Goal: Task Accomplishment & Management: Use online tool/utility

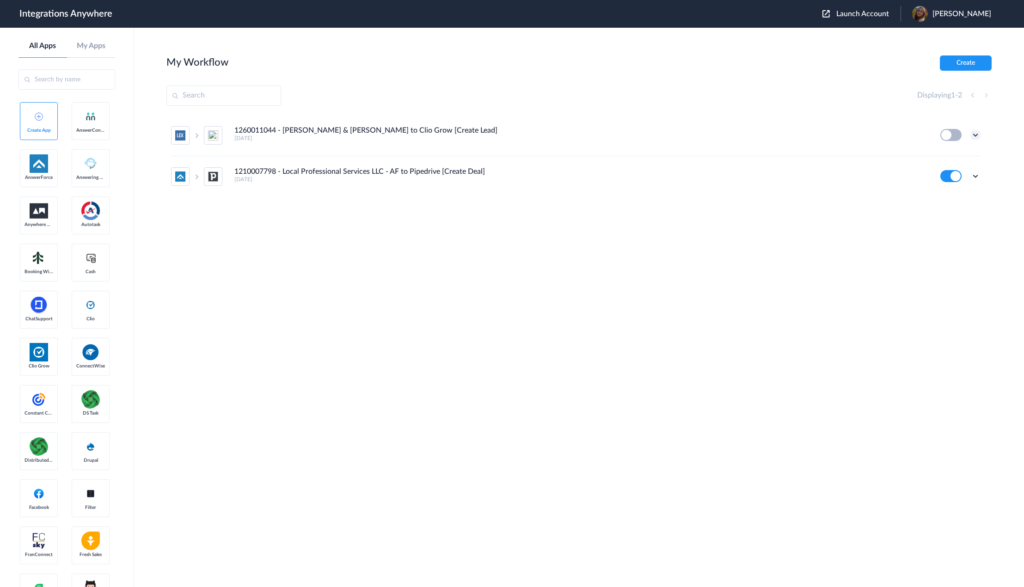
click at [977, 133] on icon at bounding box center [974, 134] width 9 height 9
click at [964, 158] on li "Edit" at bounding box center [950, 156] width 60 height 17
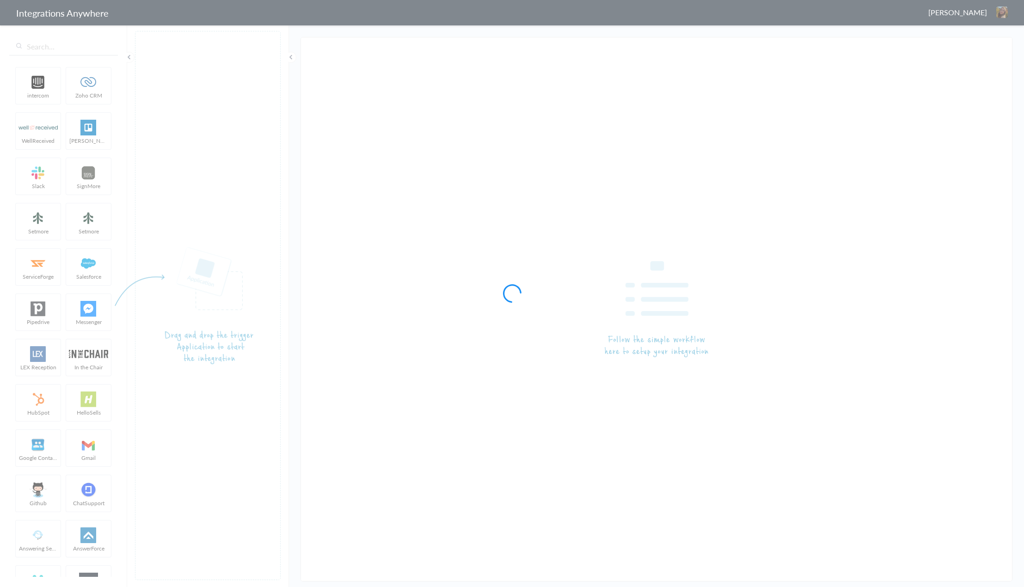
type input "1260011044 - [PERSON_NAME] & [PERSON_NAME] to Clio Grow [Create Lead]"
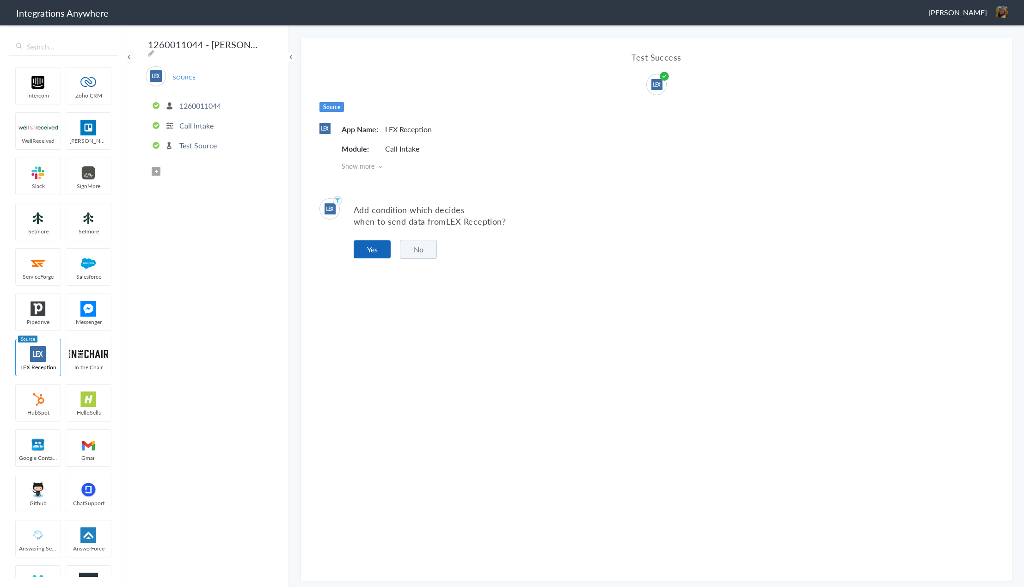
click at [374, 253] on button "Yes" at bounding box center [372, 249] width 37 height 18
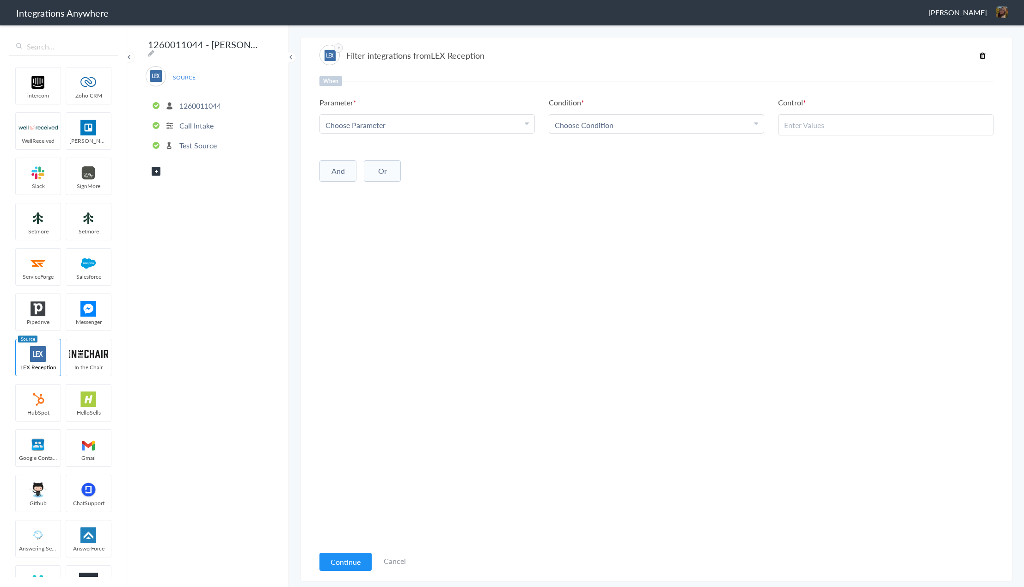
click at [157, 170] on span "Filter Applied" at bounding box center [156, 171] width 9 height 9
click at [349, 560] on button "Continue" at bounding box center [345, 562] width 52 height 18
click at [193, 140] on p "Test Source" at bounding box center [197, 145] width 37 height 11
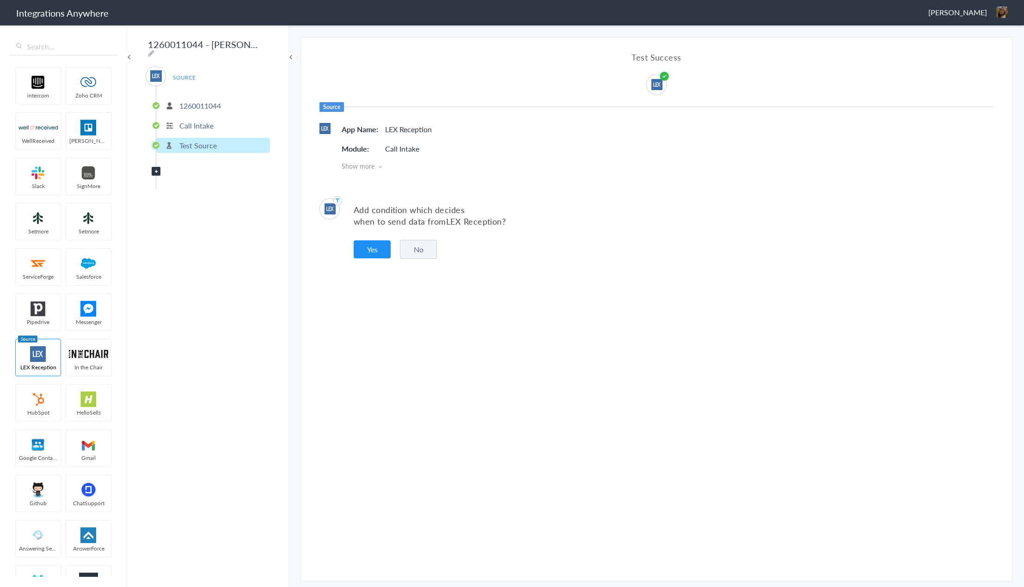
click at [154, 170] on span "Filter Applied" at bounding box center [156, 171] width 9 height 9
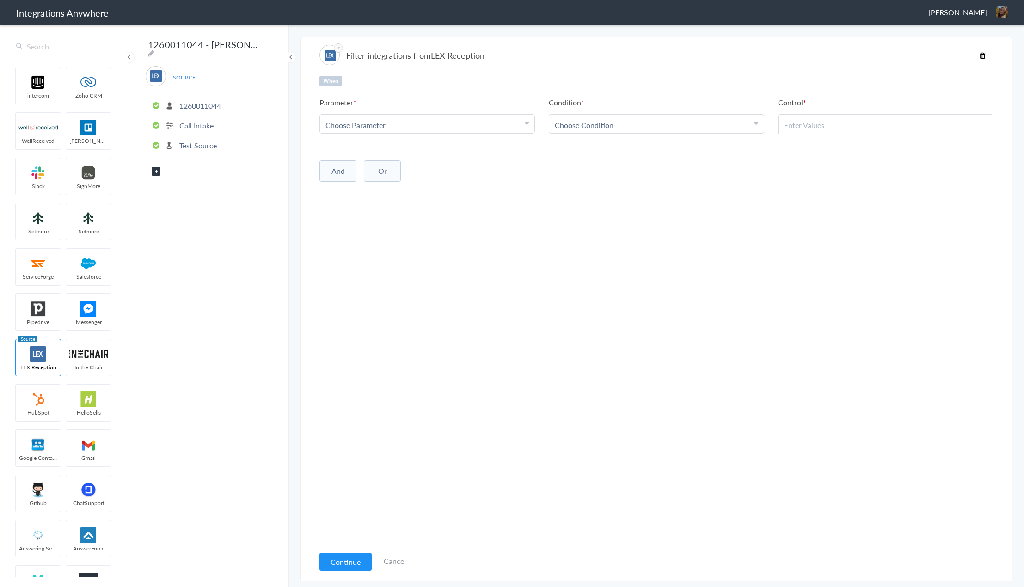
click at [157, 170] on icon at bounding box center [156, 172] width 3 height 4
click at [77, 51] on input "text" at bounding box center [63, 47] width 109 height 18
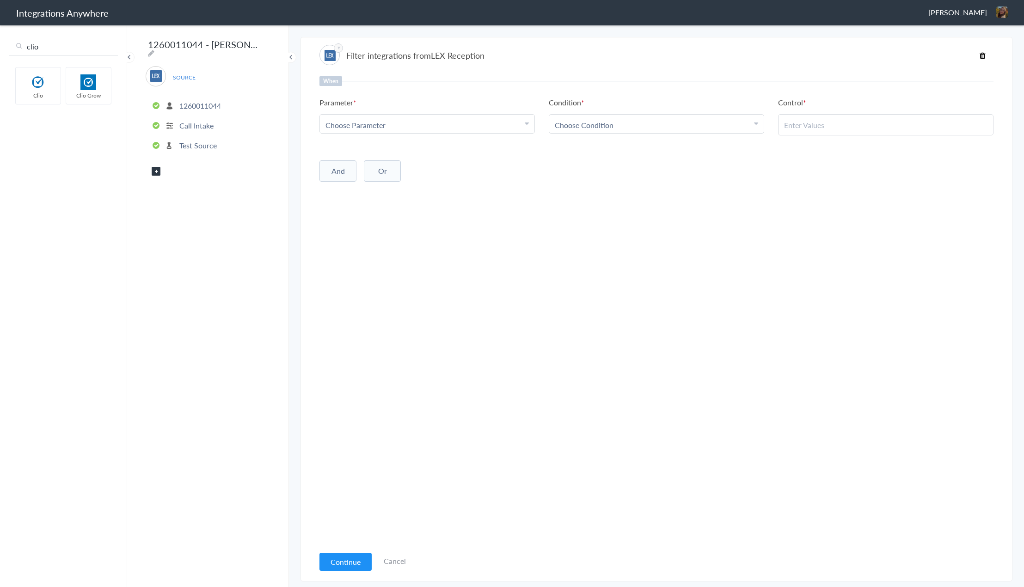
type input "clio"
click at [465, 125] on div "Choose Parameter" at bounding box center [426, 125] width 203 height 11
click at [472, 128] on div "Choose Parameter" at bounding box center [426, 125] width 203 height 11
click at [350, 556] on button "Continue" at bounding box center [345, 562] width 52 height 18
click at [189, 141] on p "Test Source" at bounding box center [197, 145] width 37 height 11
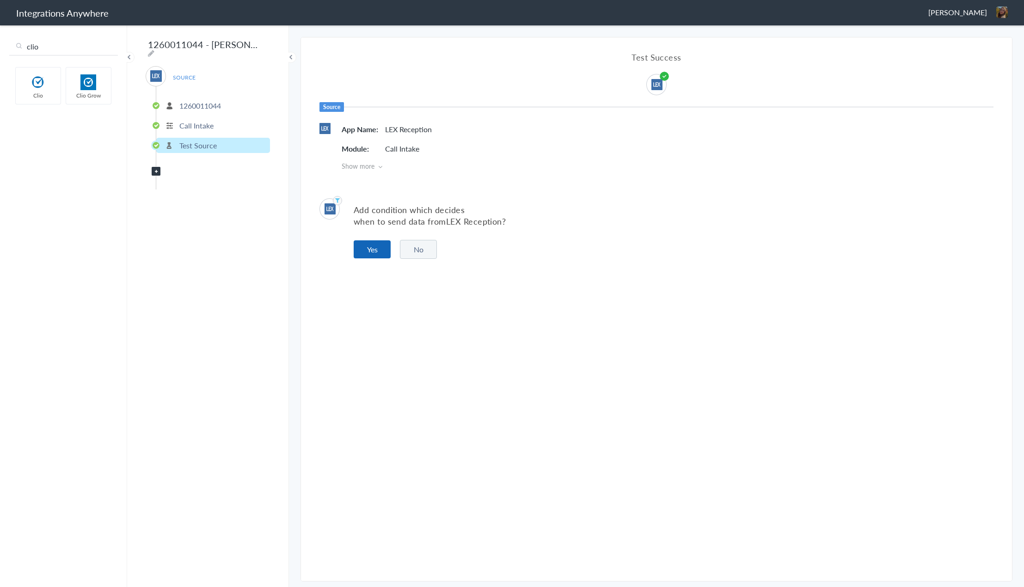
click at [379, 251] on button "Yes" at bounding box center [372, 249] width 37 height 18
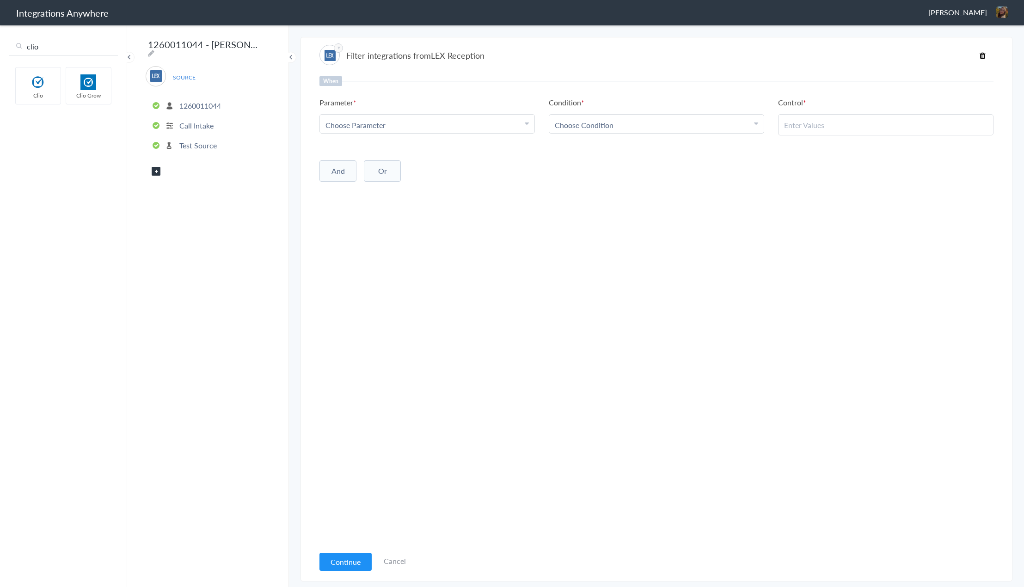
drag, startPoint x: 342, startPoint y: 563, endPoint x: 344, endPoint y: 507, distance: 56.0
click at [342, 561] on button "Continue" at bounding box center [345, 562] width 52 height 18
click at [396, 124] on div "Choose Parameter" at bounding box center [426, 125] width 203 height 11
click at [385, 154] on input "text" at bounding box center [427, 150] width 214 height 20
type input "int"
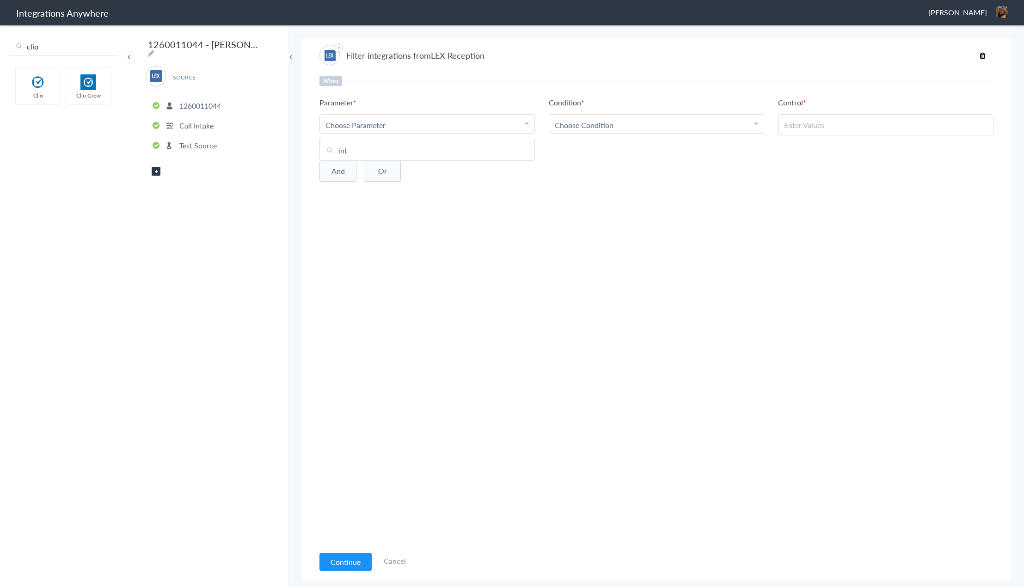
click at [464, 123] on div "Choose Parameter" at bounding box center [426, 125] width 203 height 11
click at [463, 126] on div "Choose Parameter" at bounding box center [426, 125] width 203 height 11
drag, startPoint x: 366, startPoint y: 151, endPoint x: 329, endPoint y: 151, distance: 37.4
click at [329, 151] on input "int" at bounding box center [427, 150] width 214 height 20
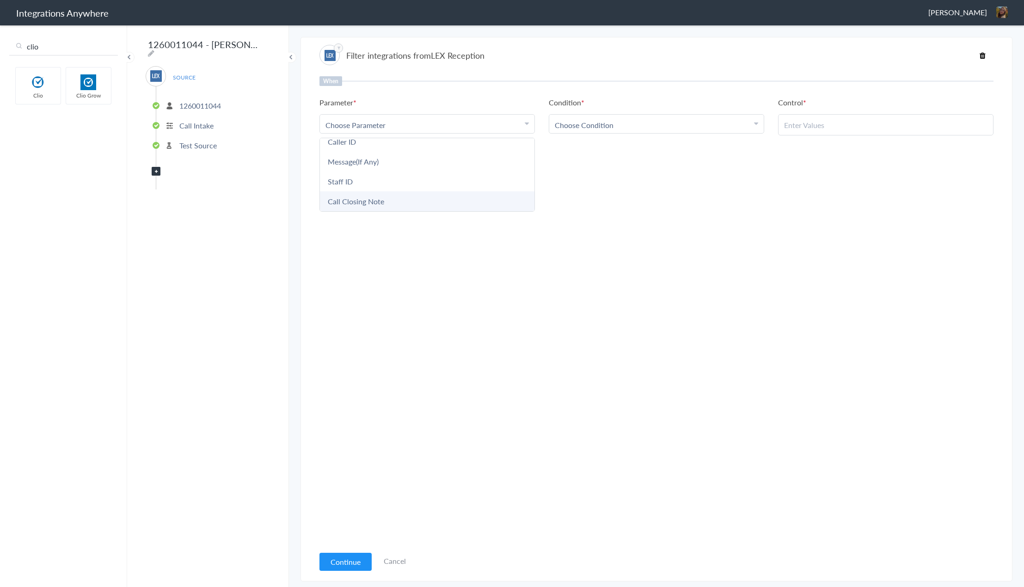
click at [375, 200] on link "Call Closing Note" at bounding box center [427, 201] width 214 height 20
click at [816, 120] on input "text" at bounding box center [885, 125] width 203 height 11
click at [693, 129] on div "Choose Condition" at bounding box center [656, 125] width 203 height 11
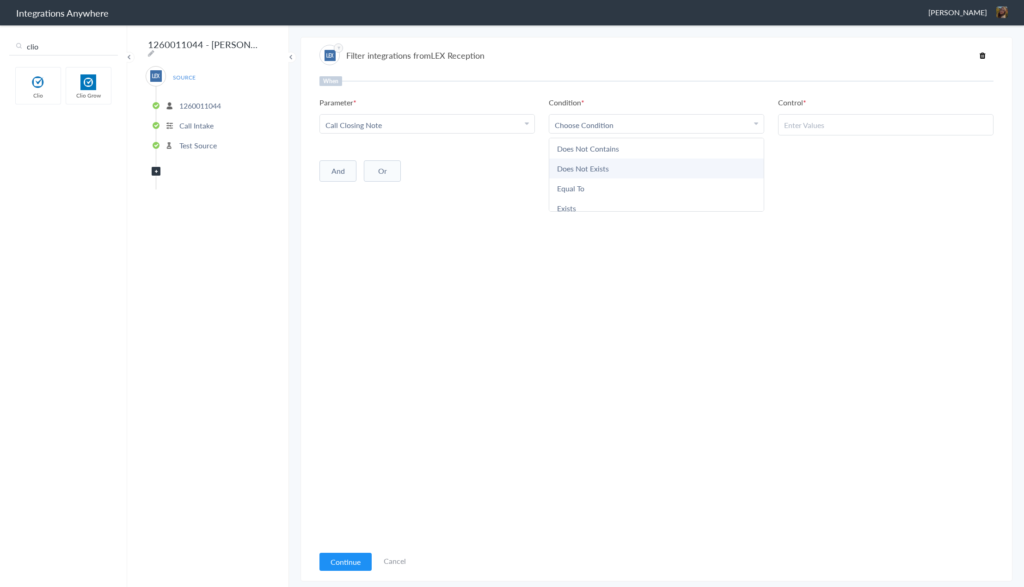
scroll to position [46, 0]
click at [644, 171] on link "Does Not Exists" at bounding box center [656, 164] width 214 height 20
click at [336, 162] on button "And" at bounding box center [337, 169] width 37 height 21
click at [348, 158] on span at bounding box center [346, 162] width 8 height 8
click at [204, 120] on p "Call Intake" at bounding box center [196, 125] width 34 height 11
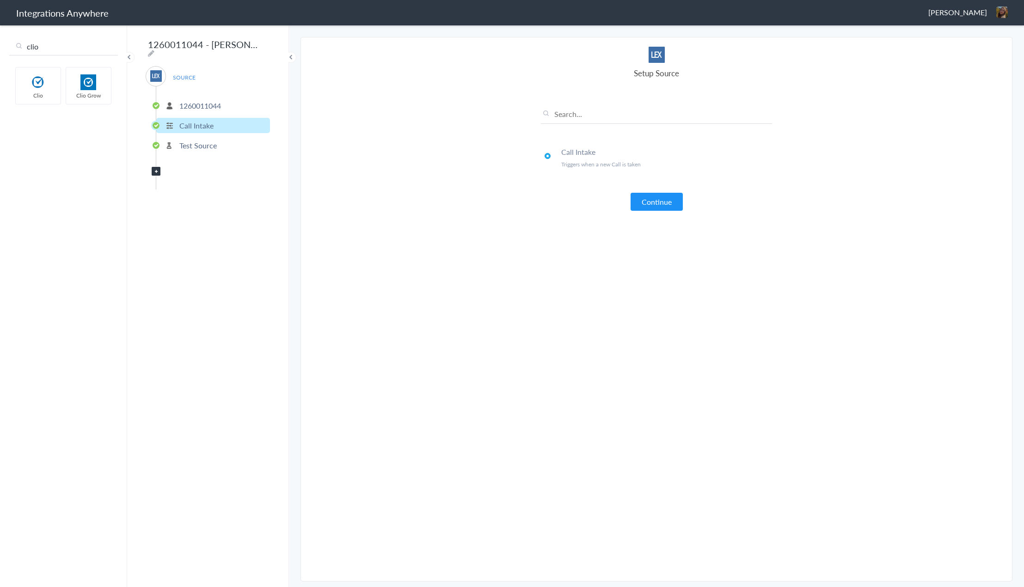
click at [204, 140] on p "Test Source" at bounding box center [197, 145] width 37 height 11
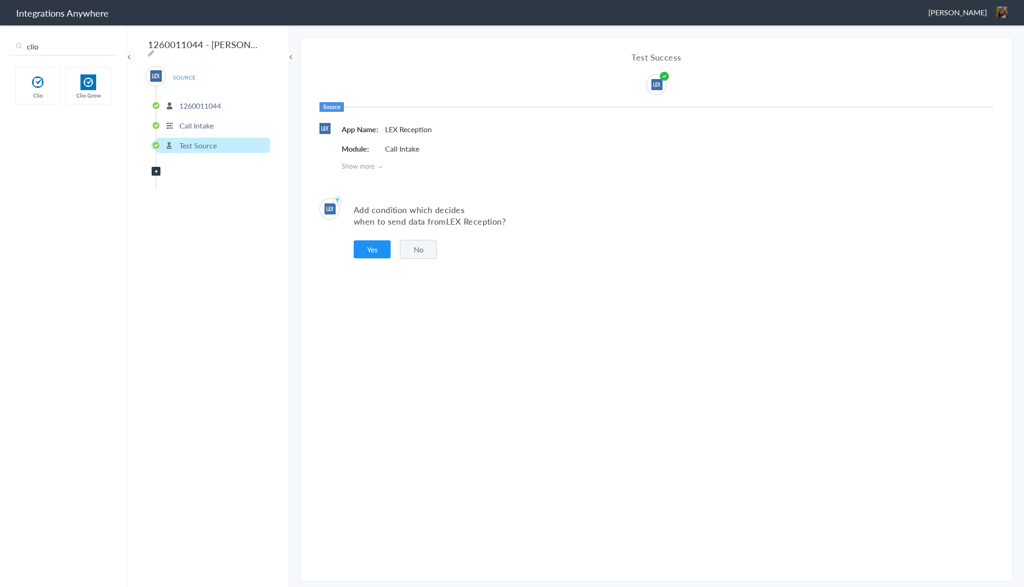
click at [417, 249] on button "No" at bounding box center [418, 249] width 37 height 19
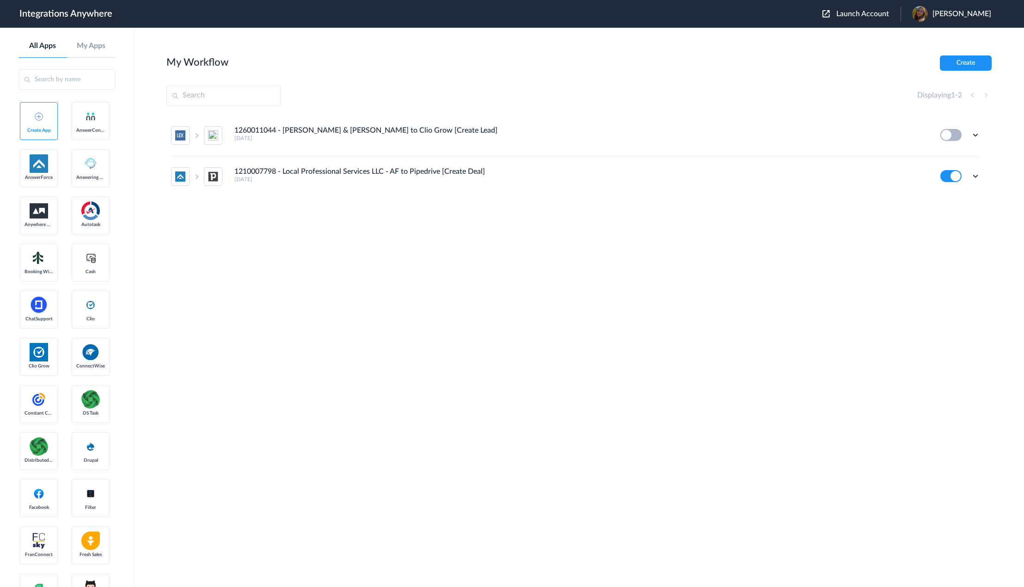
click at [879, 6] on header "Integrations Anywhere Launch Account Savannah Dyer My Account Logout" at bounding box center [512, 14] width 1024 height 28
click at [878, 12] on span "Launch Account" at bounding box center [862, 13] width 53 height 7
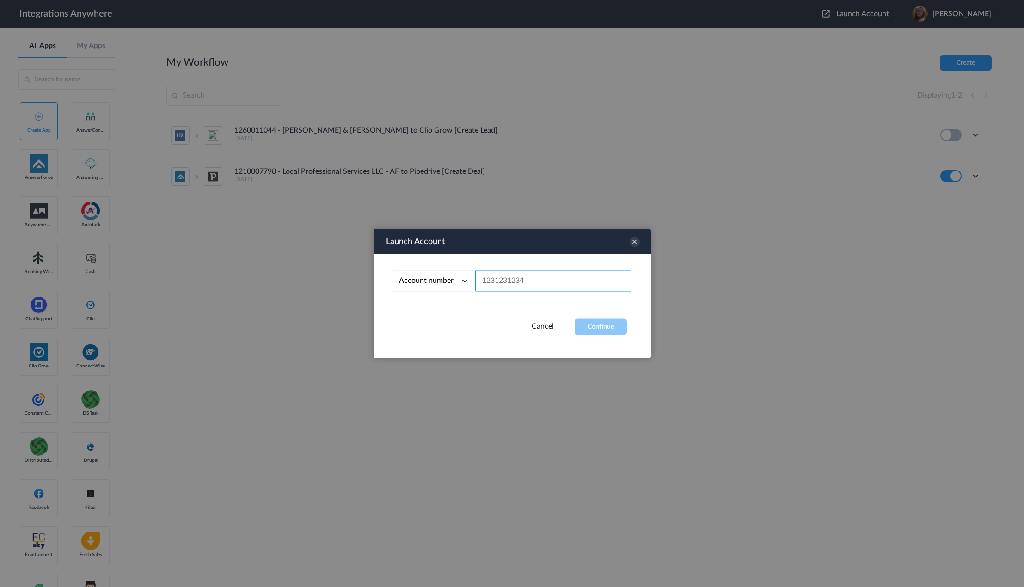
click at [526, 271] on input "text" at bounding box center [553, 281] width 157 height 21
paste input "8662434078"
type input "8662434078"
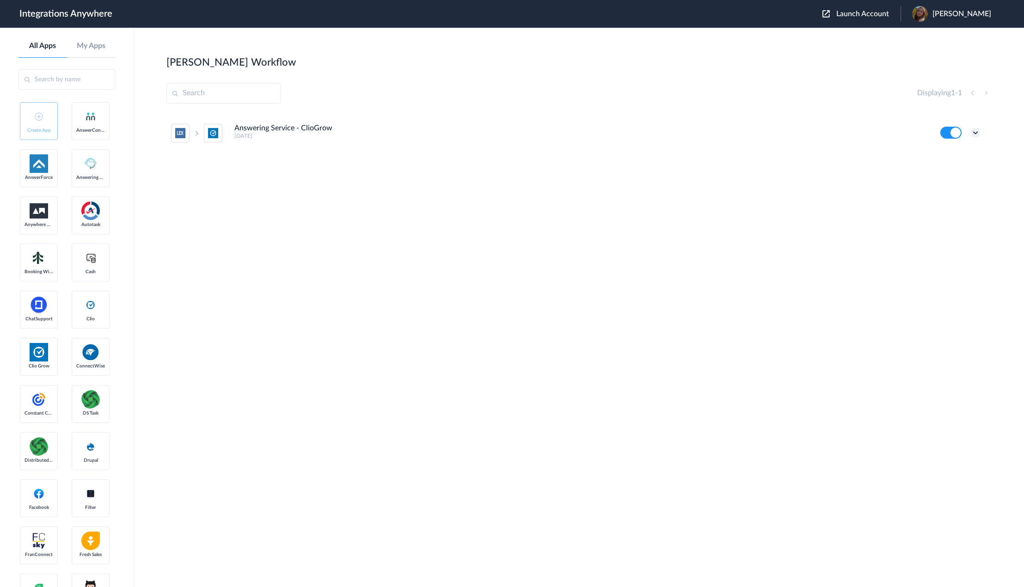
click at [975, 132] on icon at bounding box center [974, 132] width 9 height 9
click at [935, 158] on li "Edit" at bounding box center [950, 154] width 60 height 17
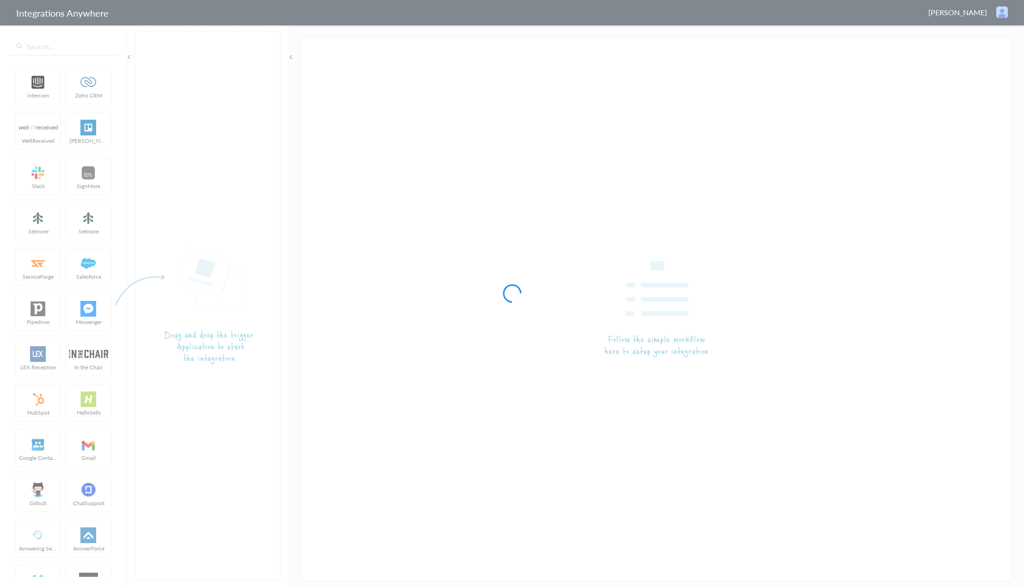
type input "Answering Service - ClioGrow"
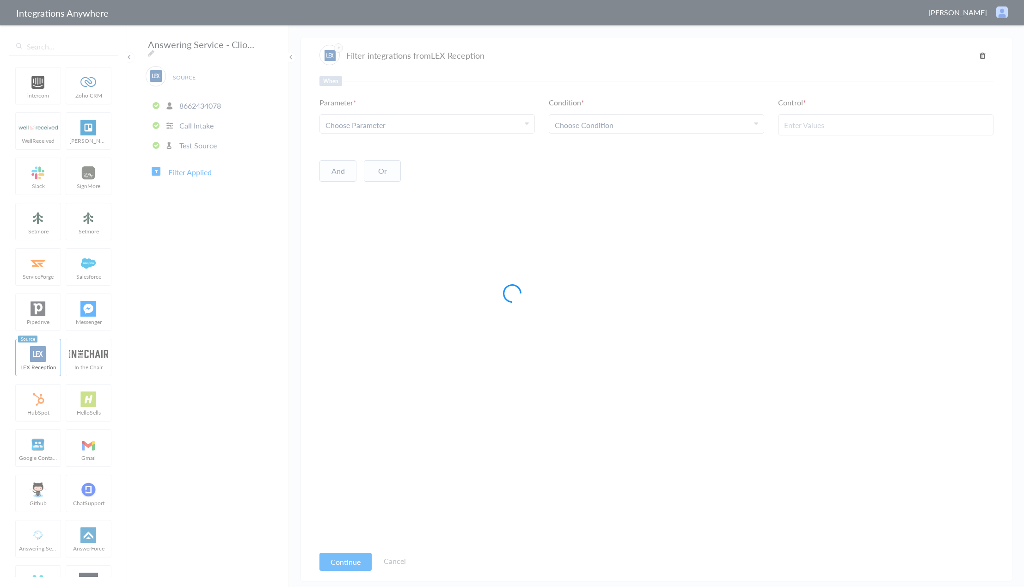
type input "Clio - Lead Created - Yes"
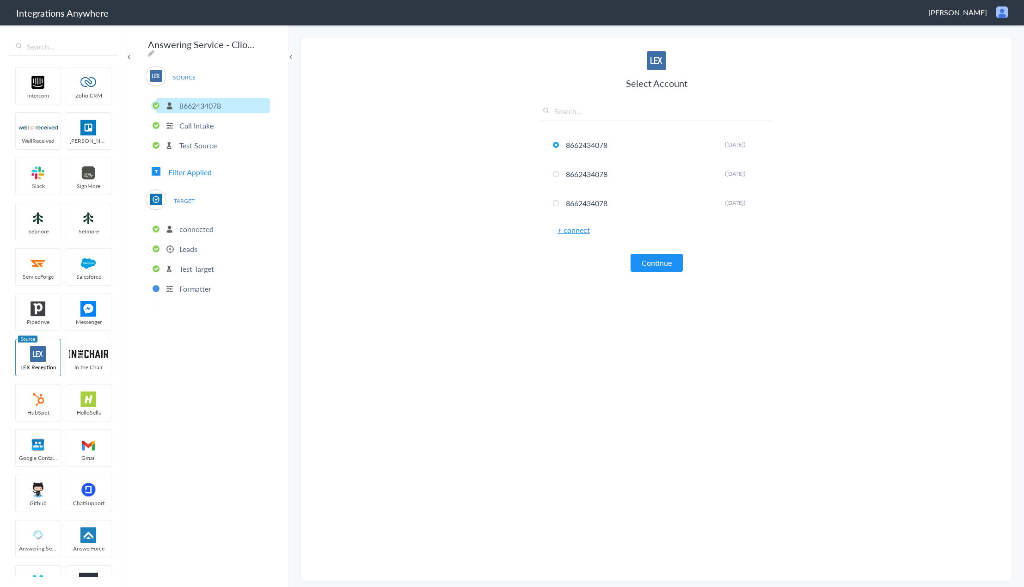
click at [207, 122] on p "Call Intake" at bounding box center [196, 125] width 34 height 11
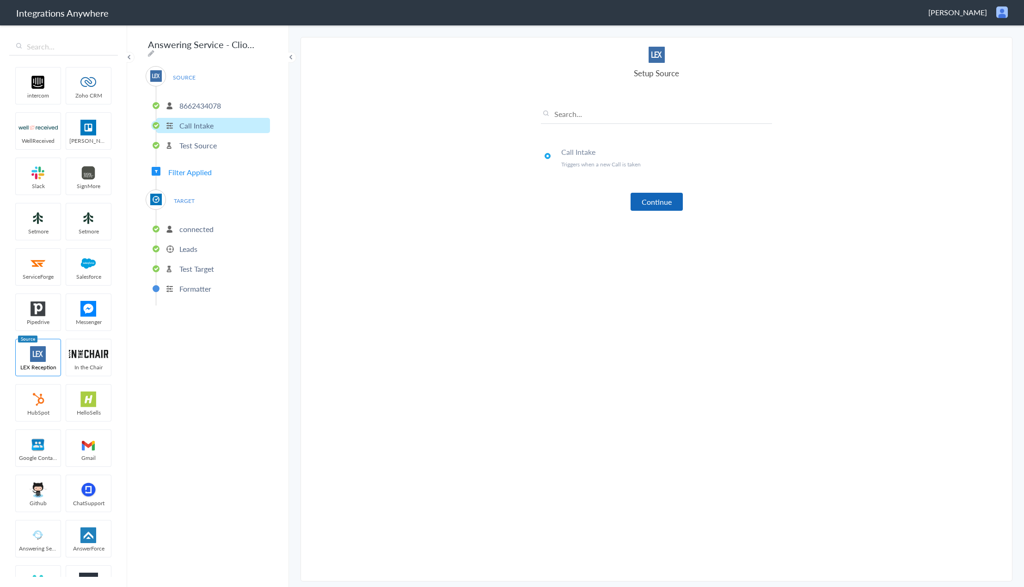
click at [669, 201] on button "Continue" at bounding box center [656, 202] width 52 height 18
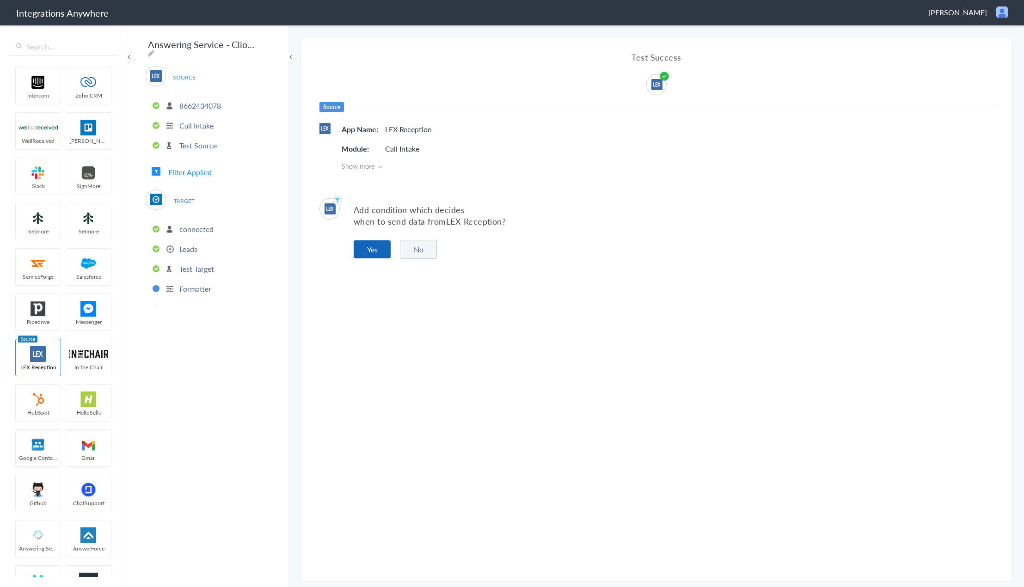
click at [375, 254] on button "Yes" at bounding box center [372, 249] width 37 height 18
